Goal: Transaction & Acquisition: Book appointment/travel/reservation

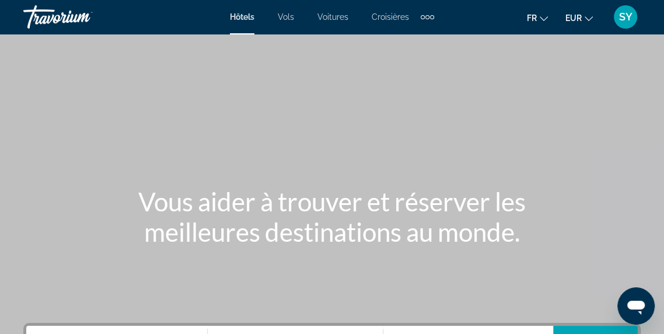
scroll to position [275, 0]
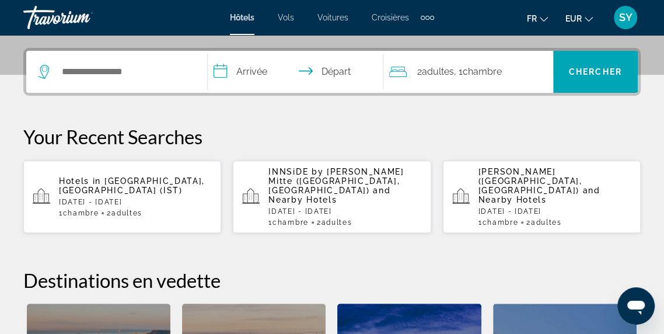
click at [175, 209] on div "1 Chambre pièces 2 Adulte Adultes" at bounding box center [135, 213] width 153 height 8
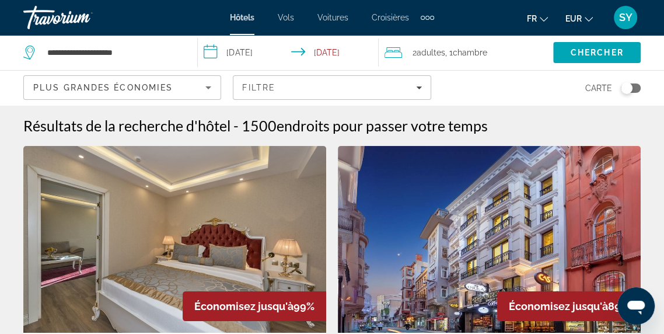
click at [625, 93] on div "Toggle map" at bounding box center [627, 88] width 12 height 12
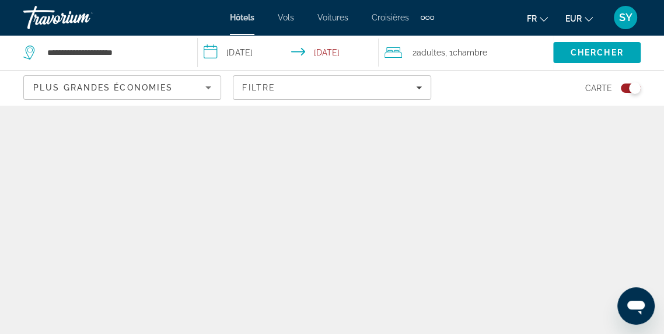
scroll to position [56, 0]
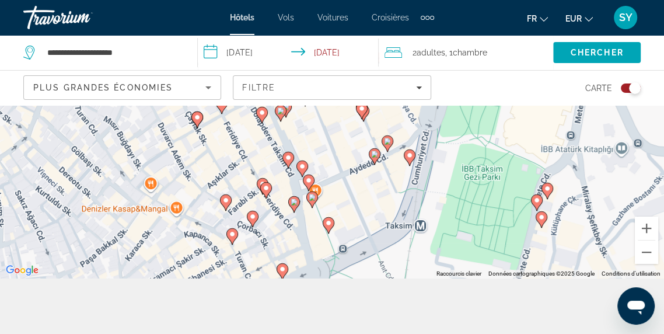
click at [331, 234] on gmp-advanced-marker "Main content" at bounding box center [329, 225] width 12 height 18
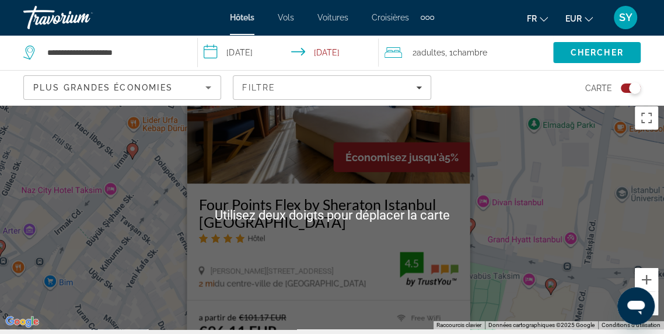
scroll to position [0, 0]
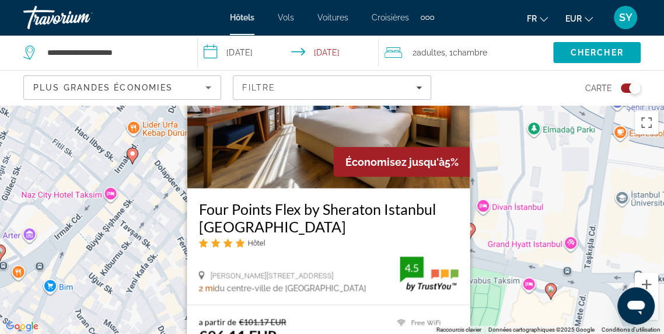
click at [498, 174] on div "Pour activer le glissement avec [PERSON_NAME], appuyez sur Alt+Entrée. Une fois…" at bounding box center [332, 219] width 664 height 229
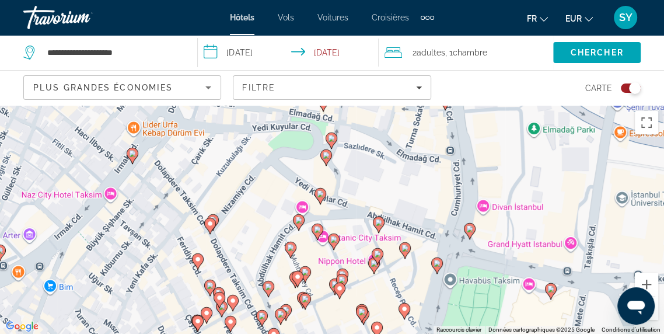
click at [373, 265] on gmp-advanced-marker "Main content" at bounding box center [378, 256] width 12 height 18
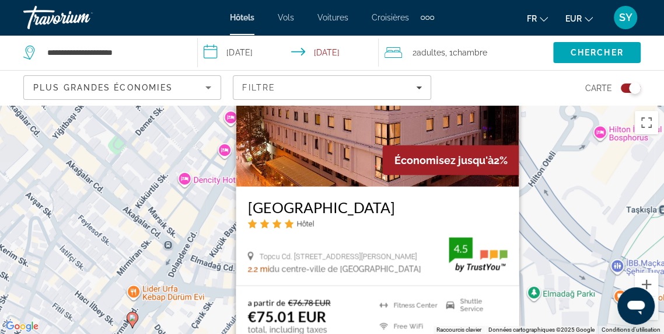
click at [537, 221] on div "Pour naviguer, appuyez sur les touches fléchées. Pour activer le glissement ave…" at bounding box center [332, 219] width 664 height 229
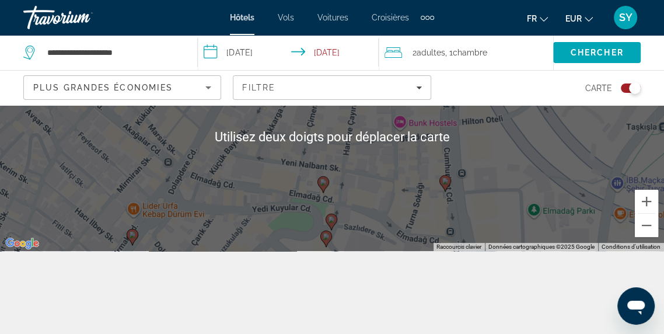
scroll to position [87, 0]
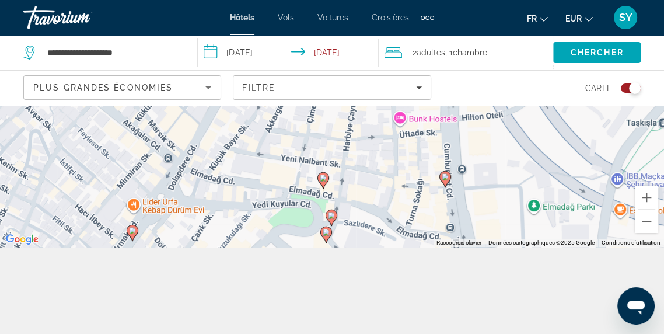
click at [443, 187] on icon "Main content" at bounding box center [445, 179] width 11 height 15
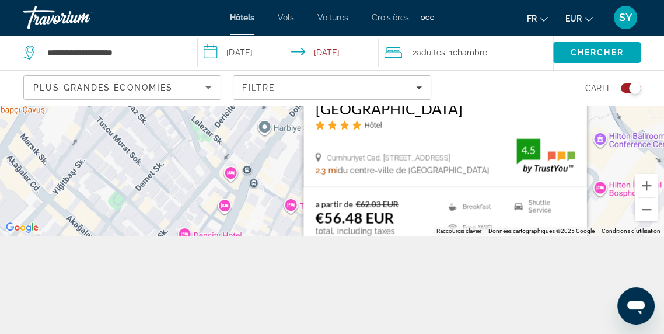
scroll to position [105, 0]
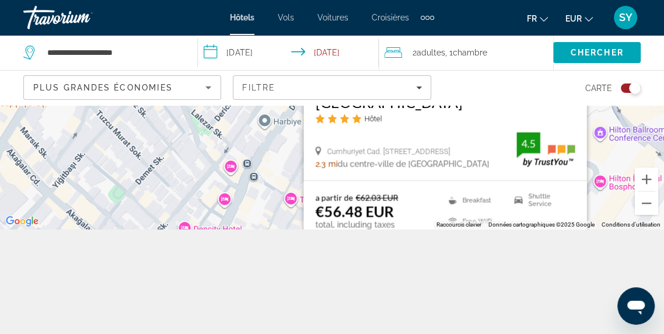
click at [603, 229] on div "Pour naviguer, appuyez sur les touches fléchées. Pour activer le glissement ave…" at bounding box center [332, 114] width 664 height 229
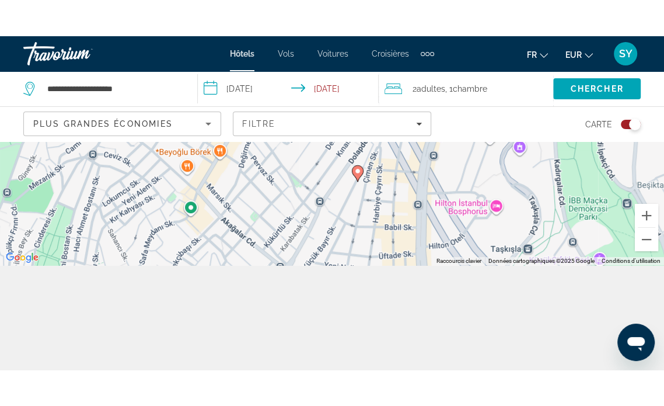
scroll to position [0, 0]
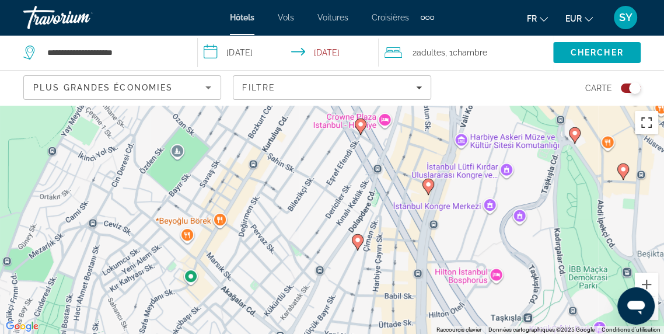
click at [646, 122] on button "Passer en plein écran" at bounding box center [646, 122] width 23 height 23
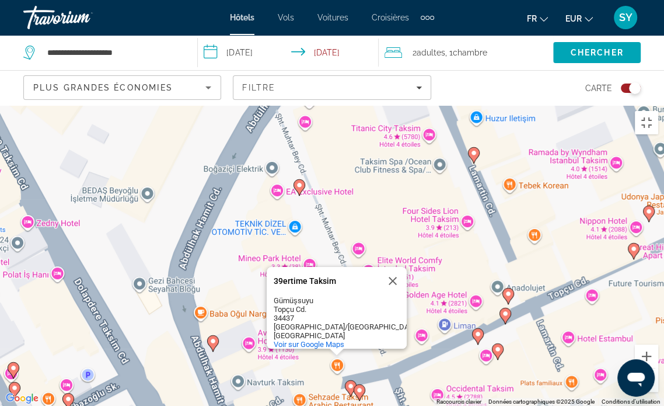
click at [392, 267] on button "Fermer" at bounding box center [393, 281] width 28 height 28
